Goal: Information Seeking & Learning: Learn about a topic

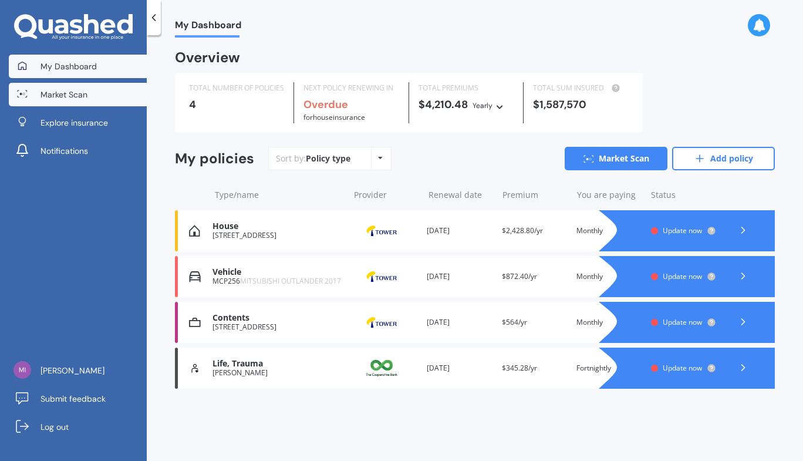
click at [100, 97] on link "Market Scan" at bounding box center [78, 94] width 138 height 23
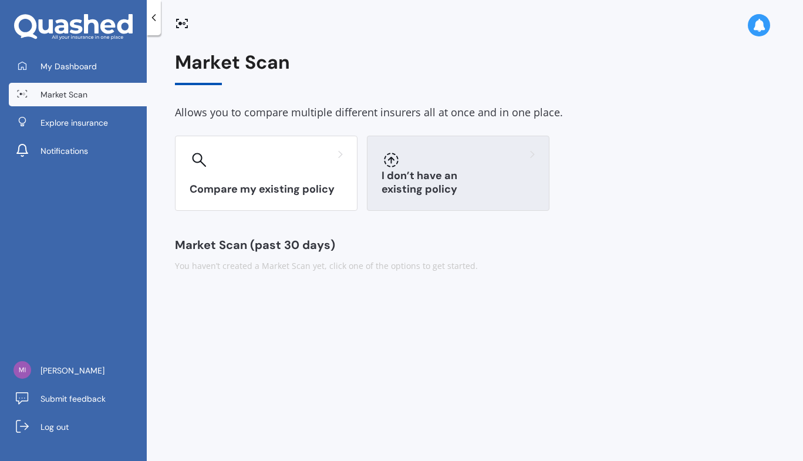
click at [427, 163] on div at bounding box center [458, 159] width 153 height 19
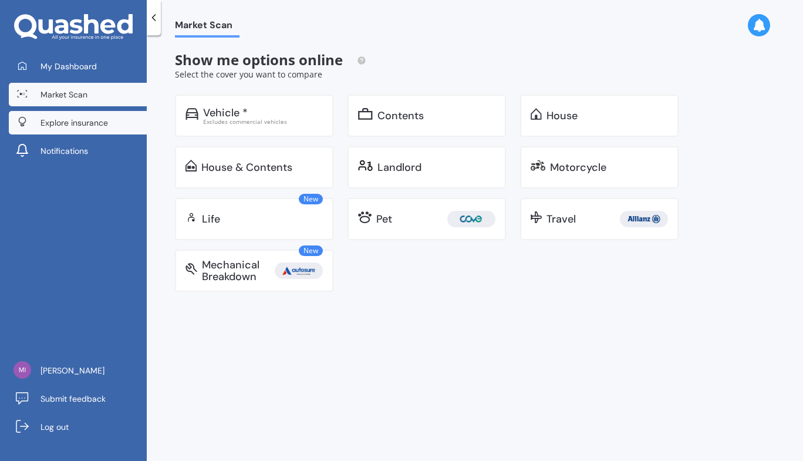
click at [82, 123] on span "Explore insurance" at bounding box center [75, 123] width 68 height 12
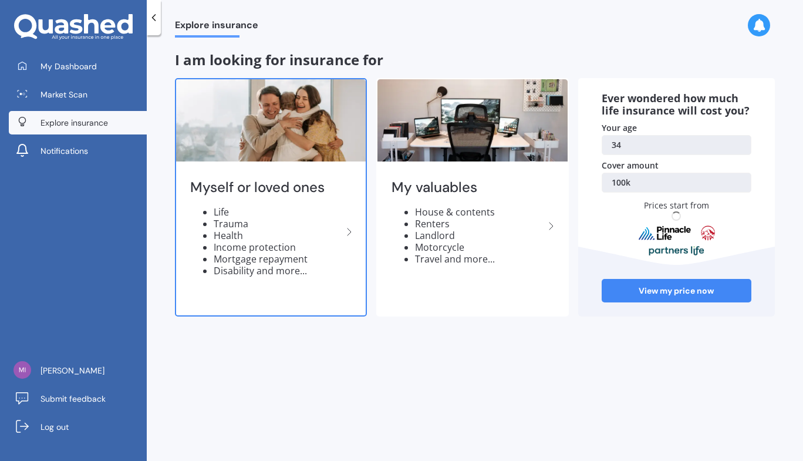
click at [251, 258] on li "Mortgage repayment" at bounding box center [278, 259] width 129 height 12
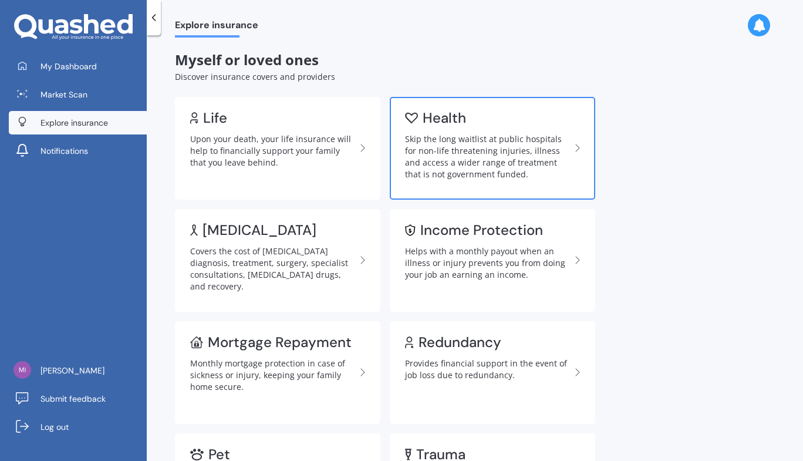
click at [433, 165] on div "Skip the long waitlist at public hospitals for non-life threatening injuries, i…" at bounding box center [488, 156] width 166 height 47
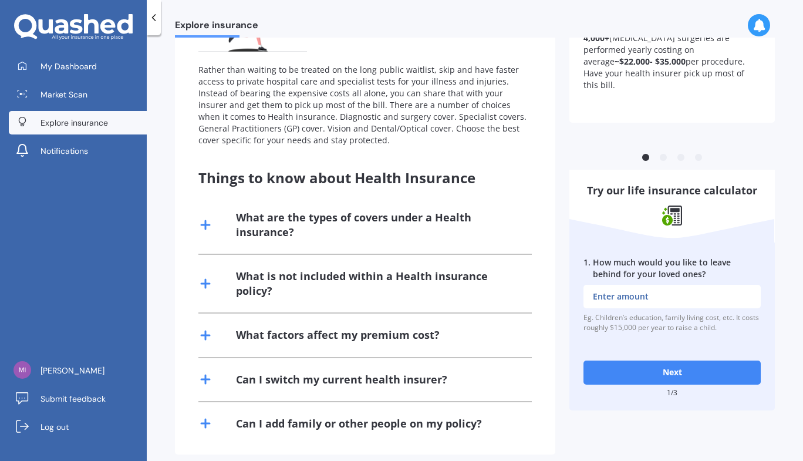
scroll to position [165, 0]
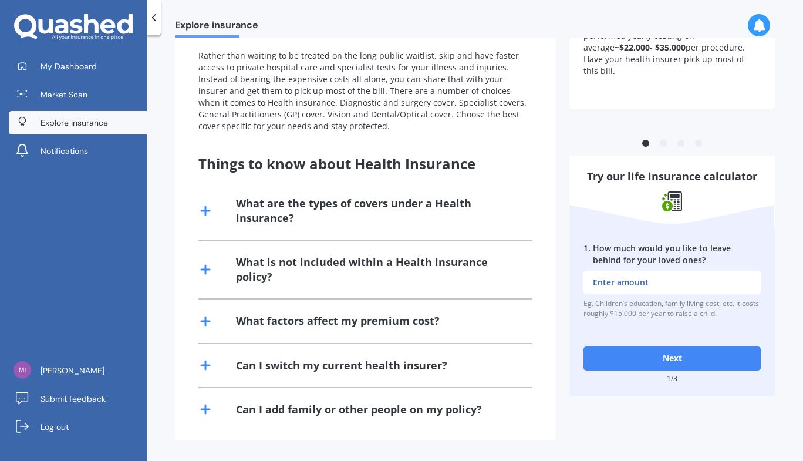
click at [614, 285] on input "1 . How much would you like to leave behind for your loved ones?" at bounding box center [672, 282] width 177 height 23
click at [703, 254] on label "1 . How much would you like to leave behind for your loved ones?" at bounding box center [672, 254] width 177 height 23
click at [703, 271] on input "1 . How much would you like to leave behind for your loved ones?" at bounding box center [672, 282] width 177 height 23
click at [213, 408] on div "Can I add family or other people on my policy?" at bounding box center [365, 409] width 334 height 43
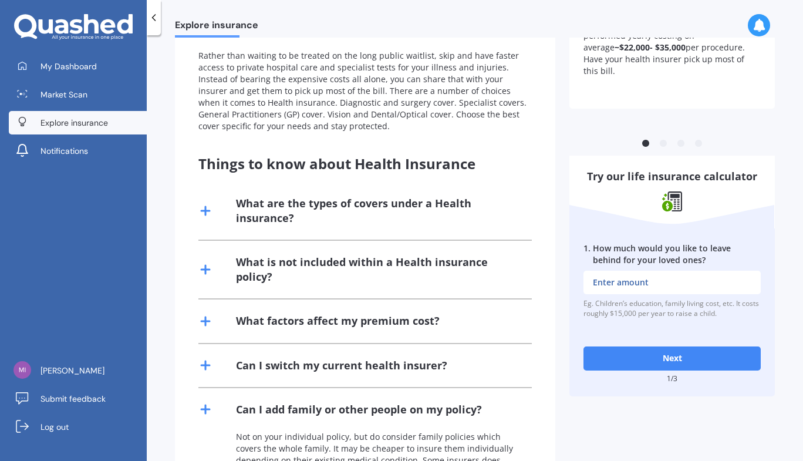
scroll to position [250, 0]
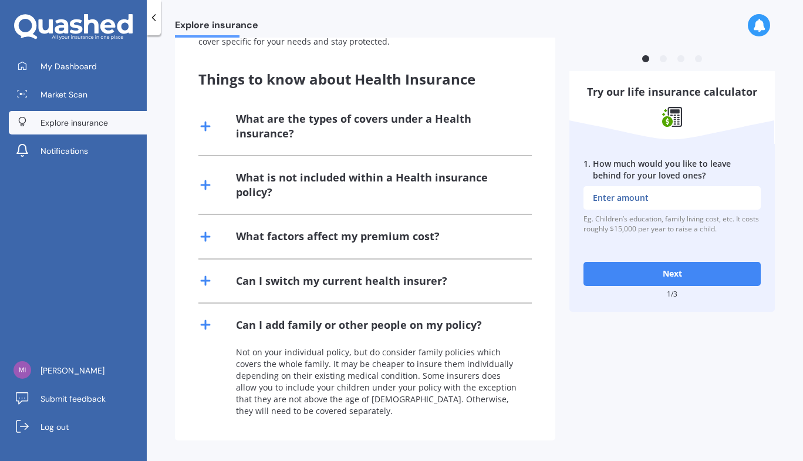
click at [201, 277] on icon at bounding box center [205, 281] width 14 height 14
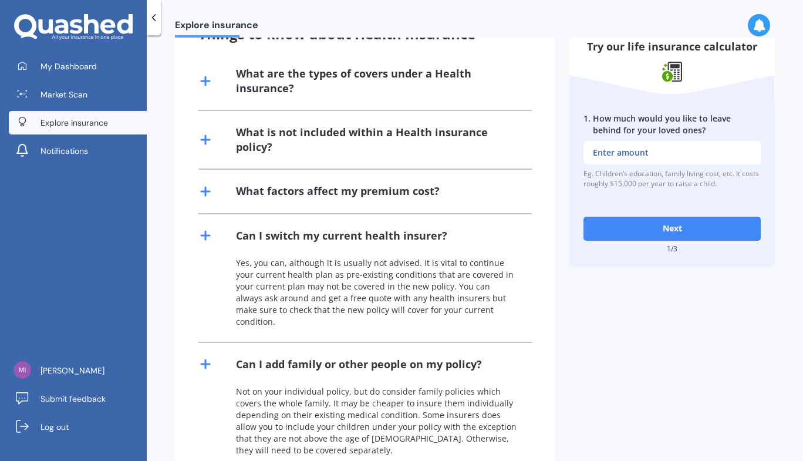
scroll to position [308, 0]
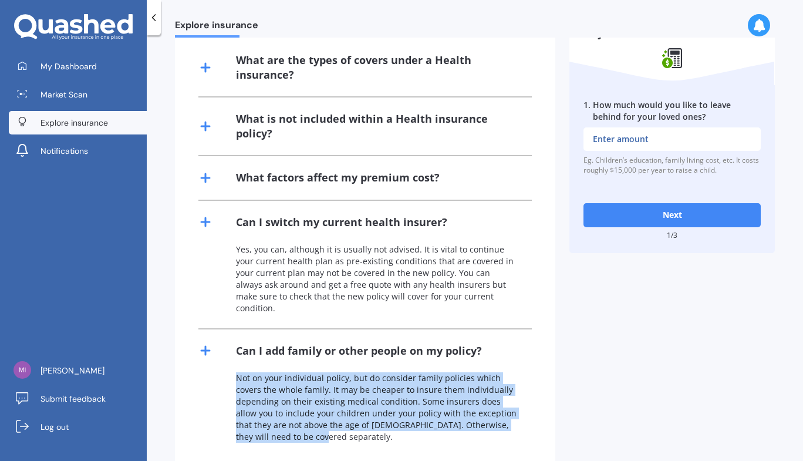
drag, startPoint x: 315, startPoint y: 427, endPoint x: 234, endPoint y: 359, distance: 105.9
click at [234, 372] on div "Not on your individual policy, but do consider family policies which covers the…" at bounding box center [365, 414] width 334 height 85
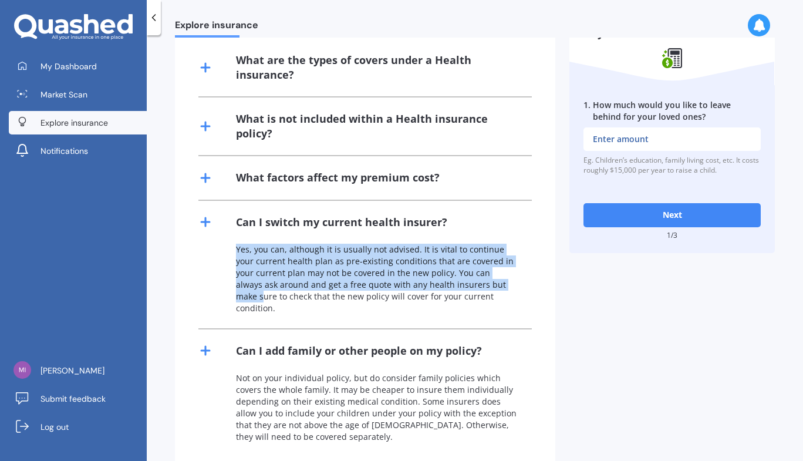
drag, startPoint x: 497, startPoint y: 289, endPoint x: 229, endPoint y: 245, distance: 271.9
click at [229, 245] on div "Yes, you can, although it is usually not advised. It is vital to continue your …" at bounding box center [365, 286] width 334 height 85
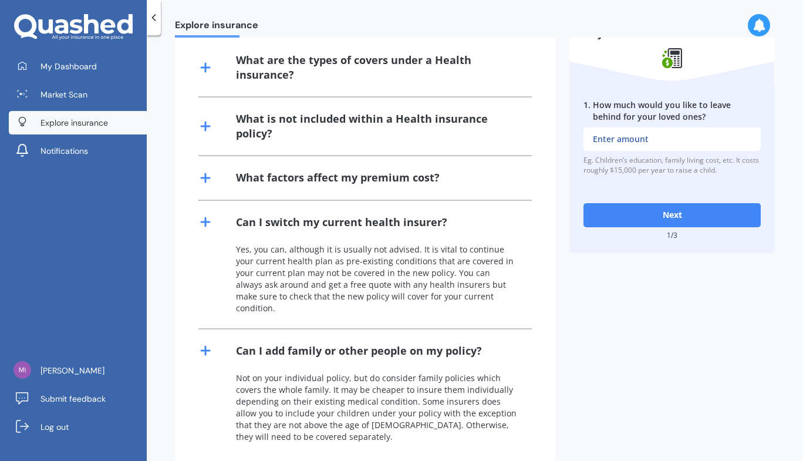
click at [211, 177] on icon at bounding box center [205, 178] width 14 height 14
